Goal: Information Seeking & Learning: Find specific fact

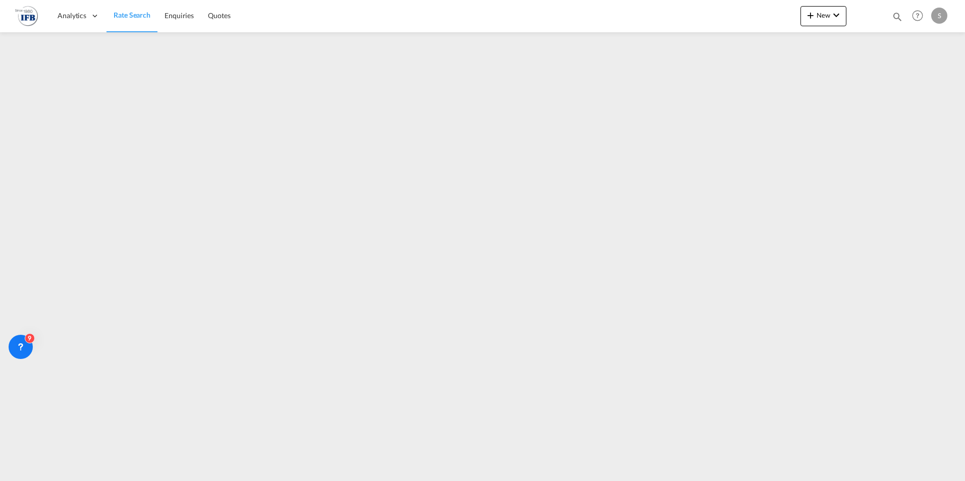
click at [21, 18] on img at bounding box center [26, 16] width 23 height 23
click at [27, 18] on img at bounding box center [26, 16] width 23 height 23
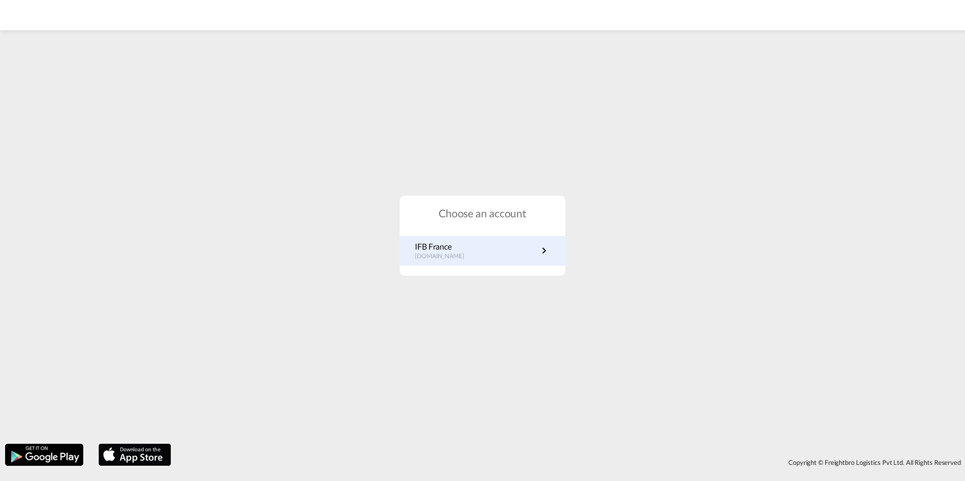
click at [445, 250] on p "IFB France" at bounding box center [445, 246] width 60 height 11
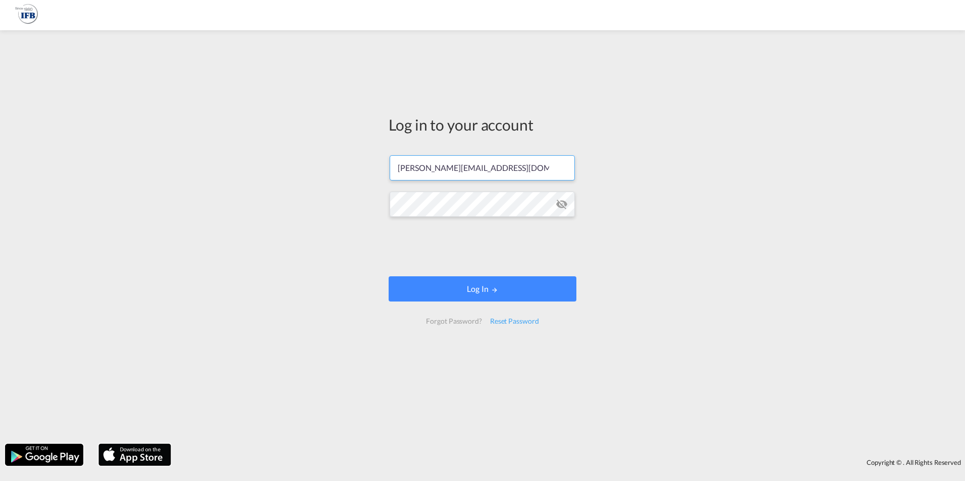
click at [443, 166] on input "[PERSON_NAME][EMAIL_ADDRESS][DOMAIN_NAME]" at bounding box center [482, 167] width 185 height 25
type input "l.cortijo@france-ifbgroup.net"
click at [484, 293] on button "Log In" at bounding box center [483, 289] width 188 height 25
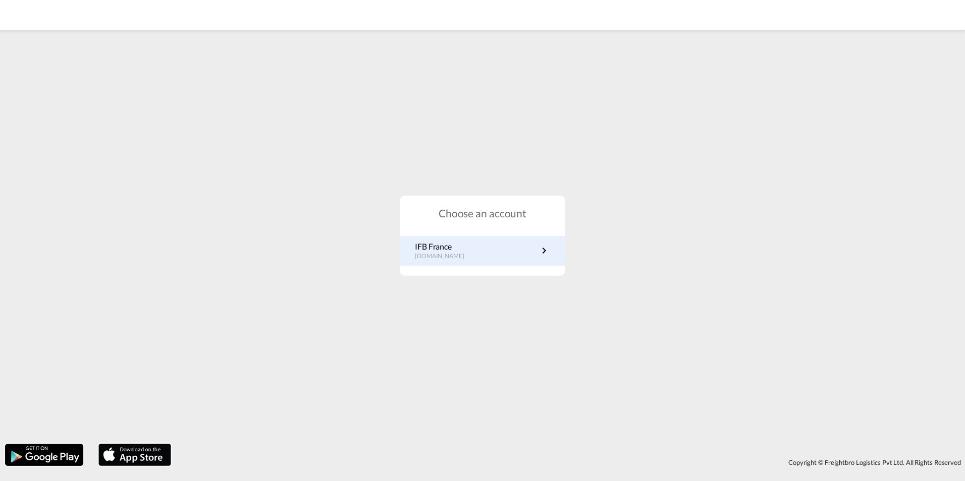
click at [437, 255] on p "fr.portal.ifb.com" at bounding box center [445, 256] width 60 height 9
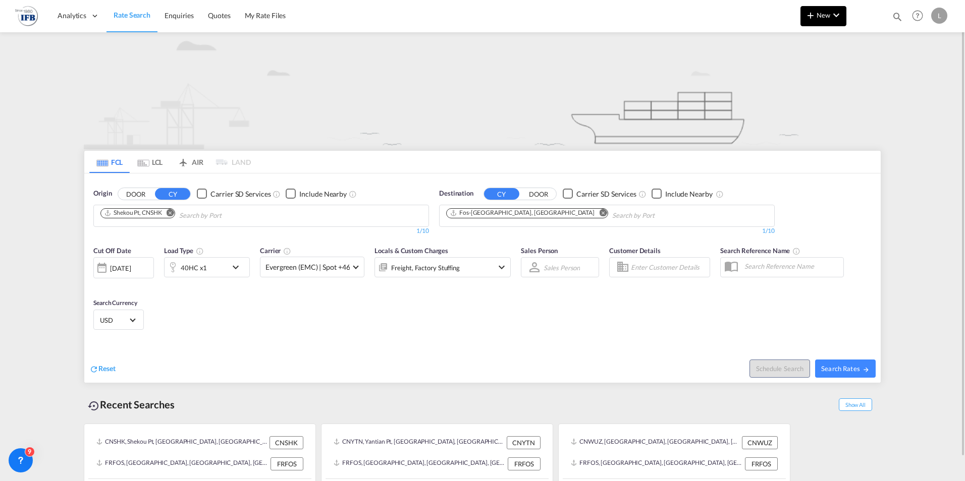
click at [831, 15] on md-icon "icon-chevron-down" at bounding box center [836, 15] width 12 height 12
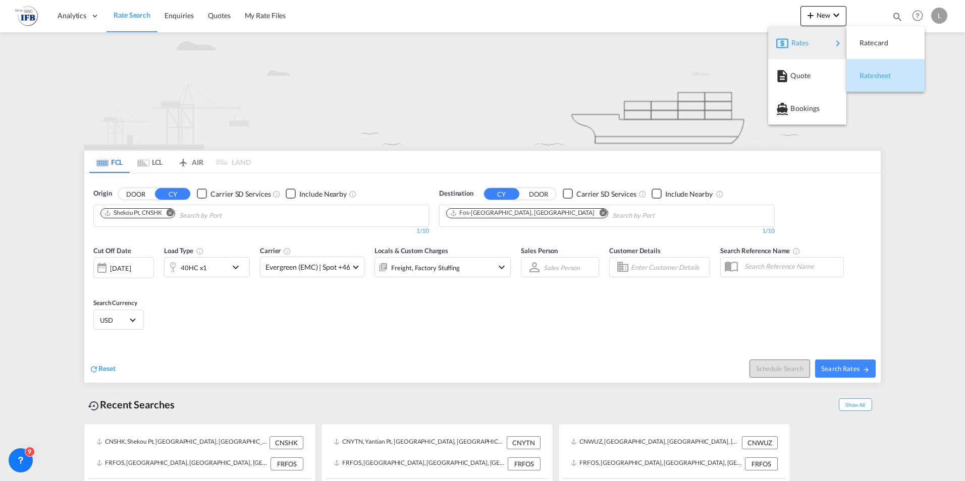
click at [870, 76] on span "Ratesheet" at bounding box center [864, 76] width 11 height 20
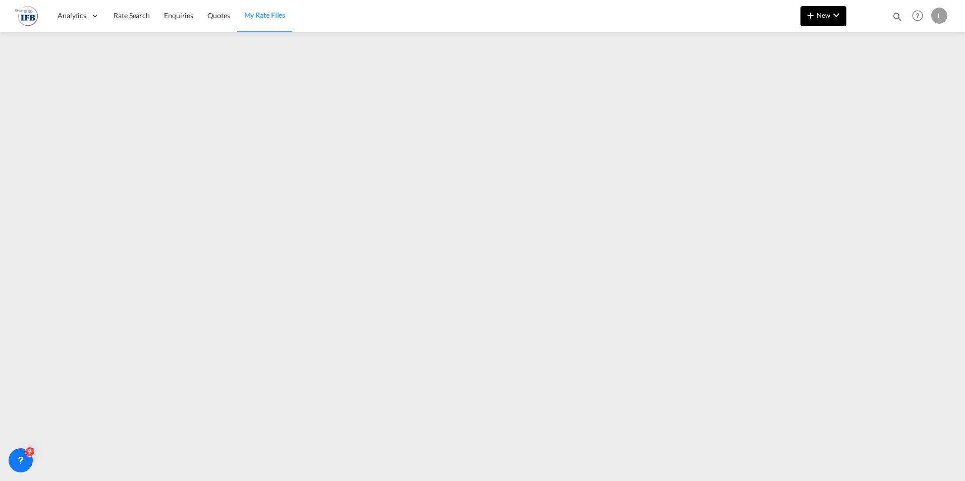
click at [829, 16] on span "New" at bounding box center [823, 15] width 38 height 8
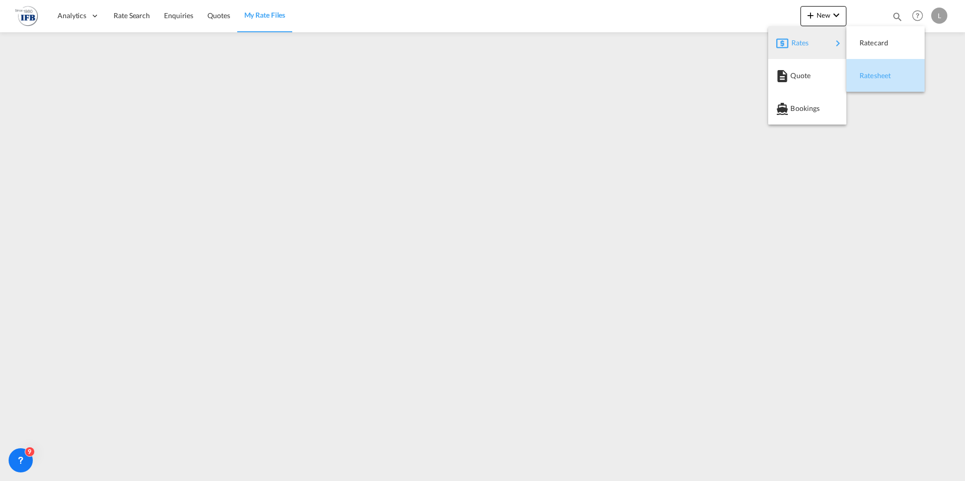
click at [862, 75] on span "Ratesheet" at bounding box center [864, 76] width 11 height 20
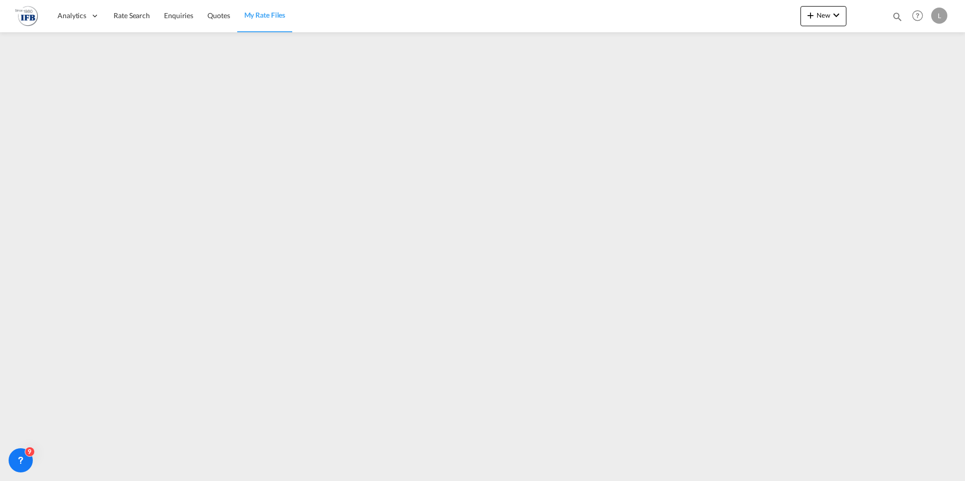
click at [942, 16] on div "L" at bounding box center [939, 16] width 16 height 16
click at [917, 78] on button "Logout" at bounding box center [928, 77] width 66 height 20
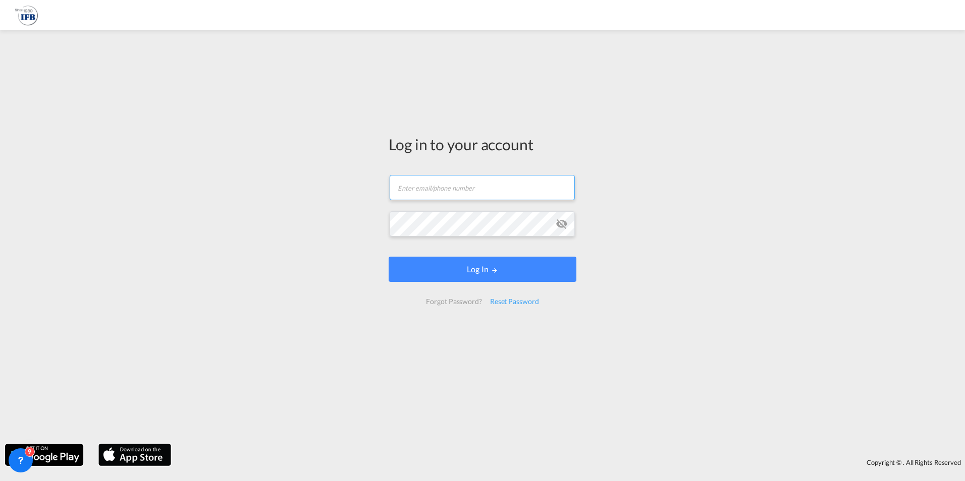
type input "[PERSON_NAME][EMAIL_ADDRESS][DOMAIN_NAME]"
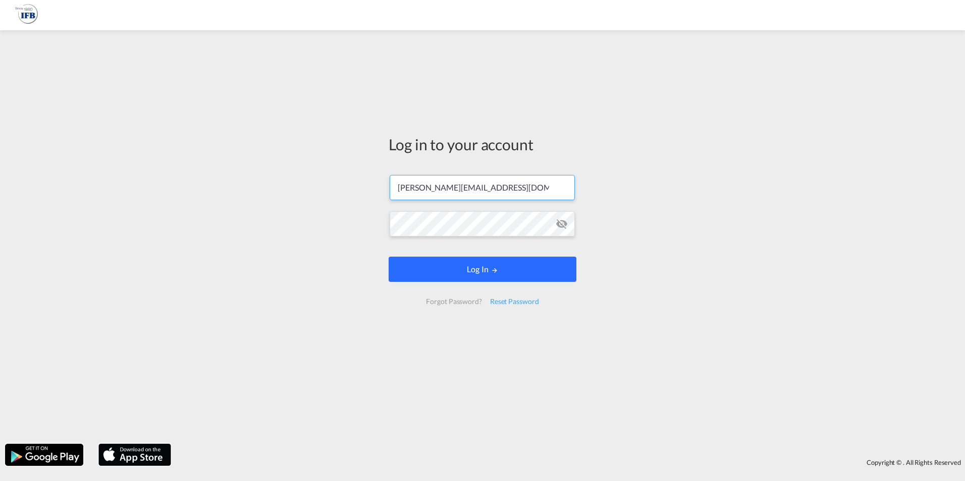
click at [489, 265] on button "Log In" at bounding box center [483, 269] width 188 height 25
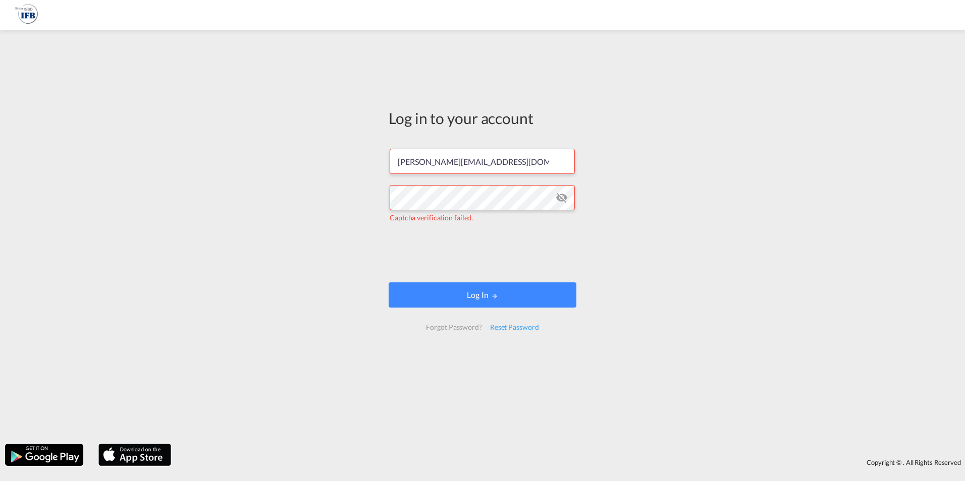
click at [512, 147] on form "l.cortijo@france-ifbgroup.net Captcha verification failed. Log In Forgot Passwo…" at bounding box center [483, 239] width 188 height 201
click at [517, 161] on input "l.cortijo@france-ifbgroup.net" at bounding box center [482, 161] width 185 height 25
type input "[PERSON_NAME][EMAIL_ADDRESS][DOMAIN_NAME]"
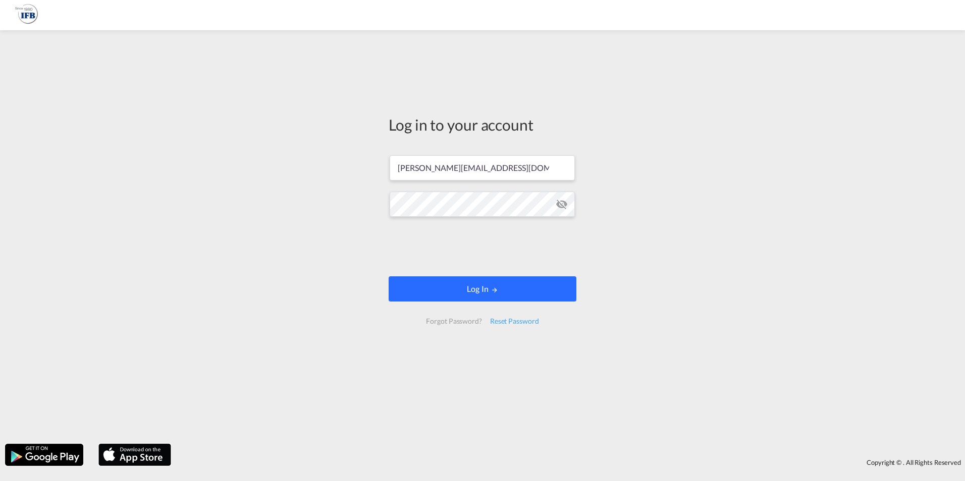
click at [492, 294] on button "Log In" at bounding box center [483, 289] width 188 height 25
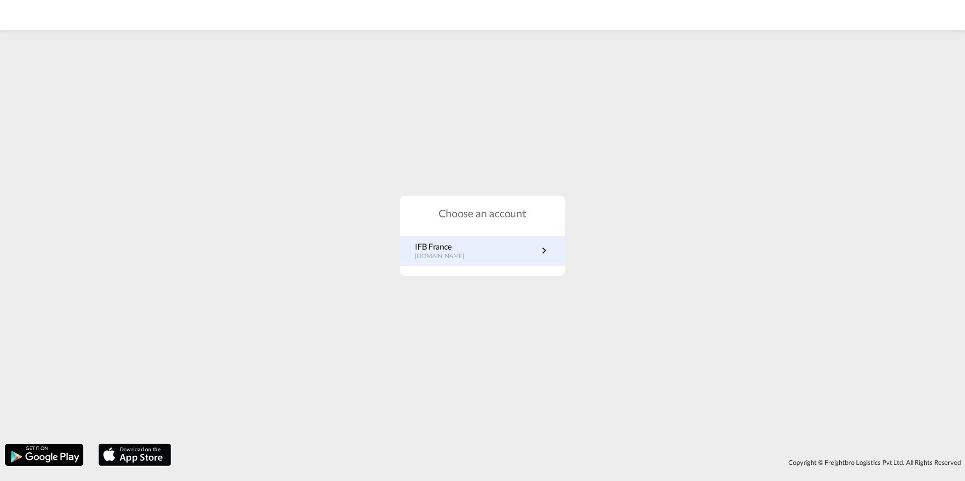
click at [458, 255] on p "fr.portal.ifb.com" at bounding box center [445, 256] width 60 height 9
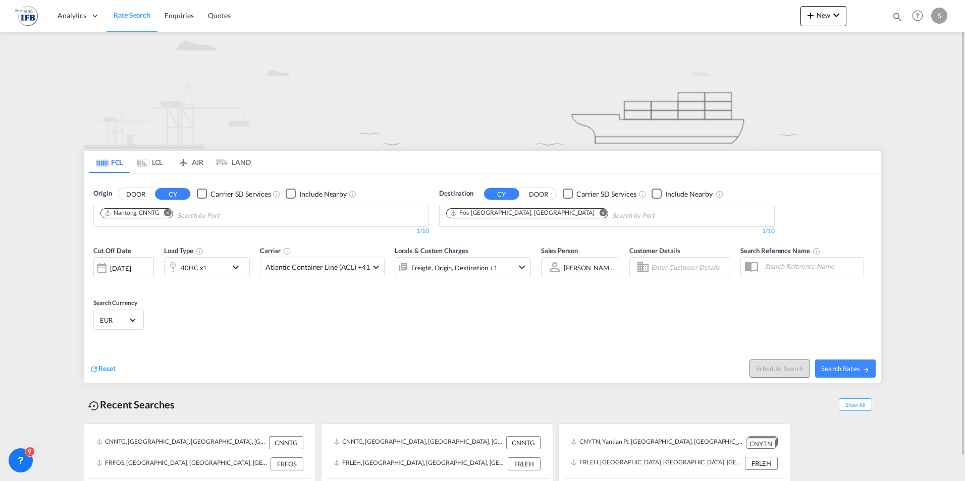
click at [171, 215] on md-icon "Remove" at bounding box center [168, 213] width 8 height 8
click at [177, 215] on input "Chips input." at bounding box center [148, 216] width 96 height 16
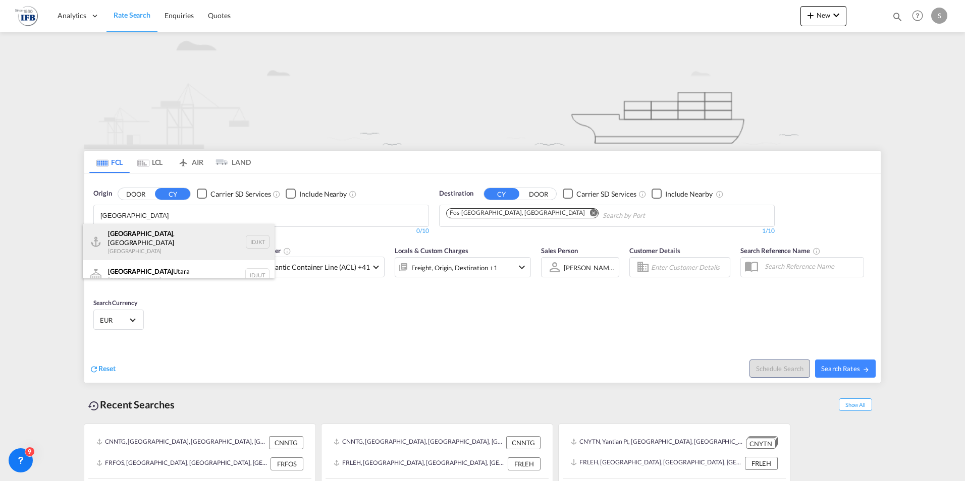
type input "jakarta"
click at [197, 232] on div "Jakarta , Java Indonesia IDJKT" at bounding box center [179, 242] width 192 height 36
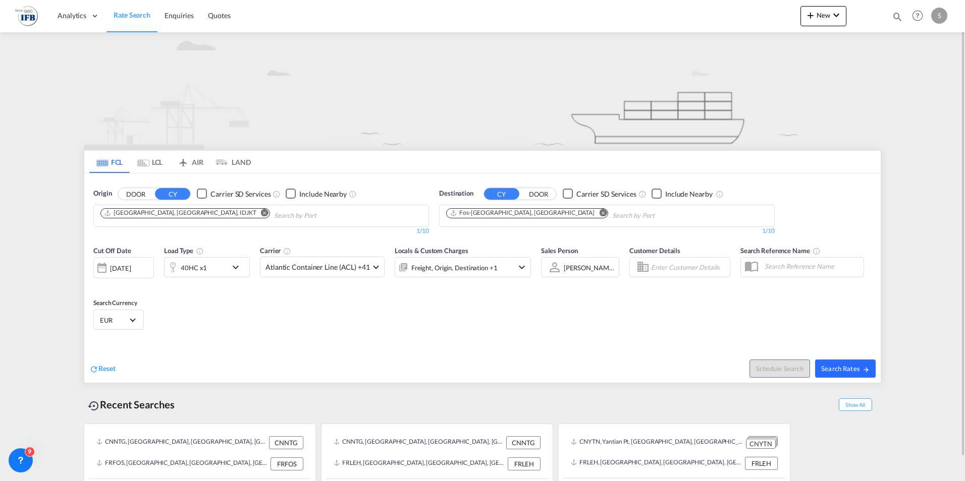
click at [851, 367] on span "Search Rates" at bounding box center [845, 369] width 48 height 8
type input "IDJKT to FRFOS / 2 Oct 2025"
